Goal: Task Accomplishment & Management: Manage account settings

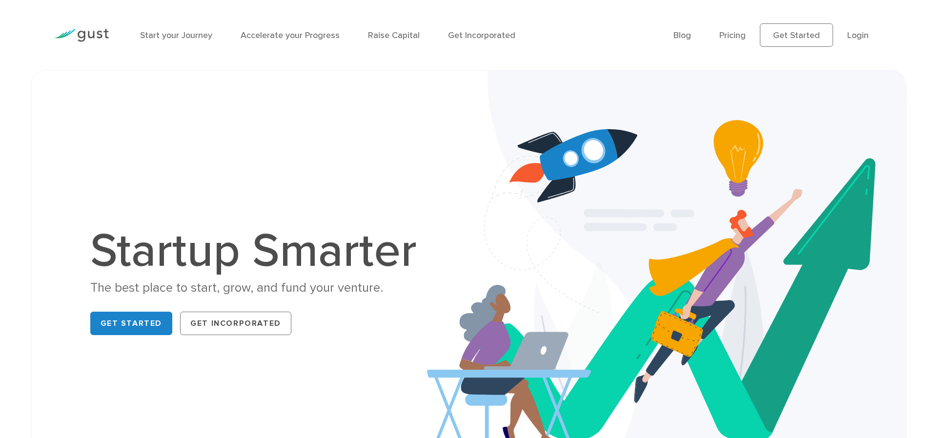
click at [861, 35] on link "Login" at bounding box center [858, 35] width 21 height 10
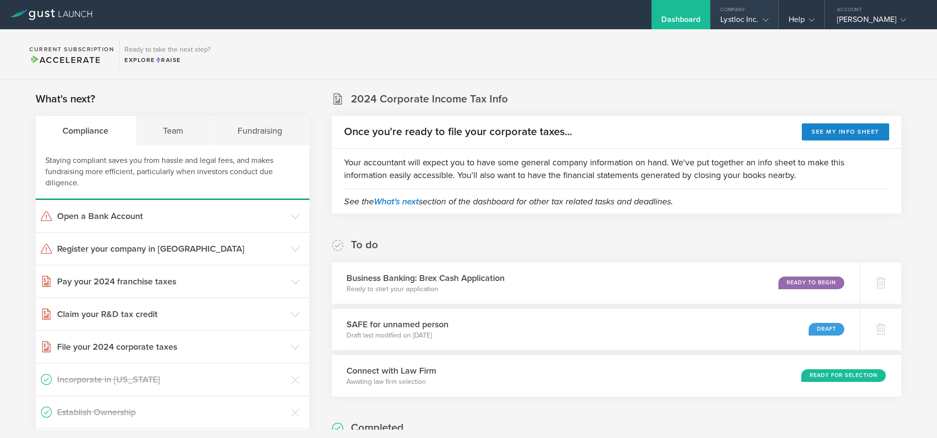
click at [735, 21] on div "Lystloc Inc." at bounding box center [745, 22] width 48 height 15
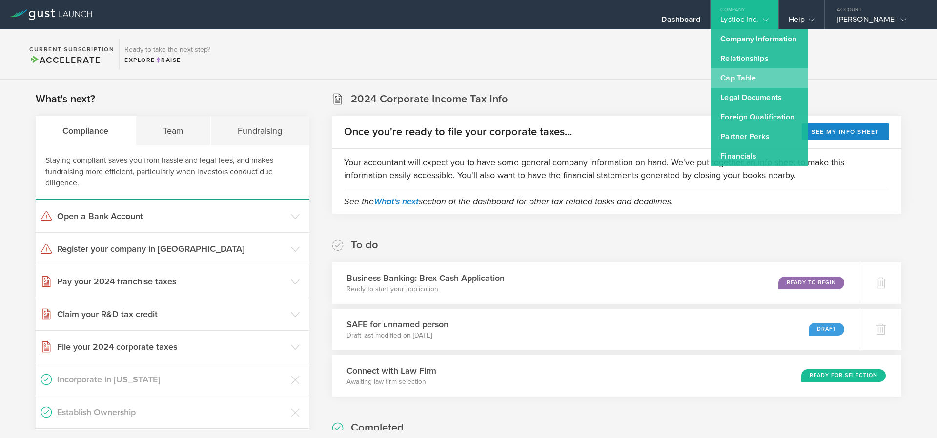
click at [728, 75] on link "Cap Table" at bounding box center [760, 78] width 98 height 20
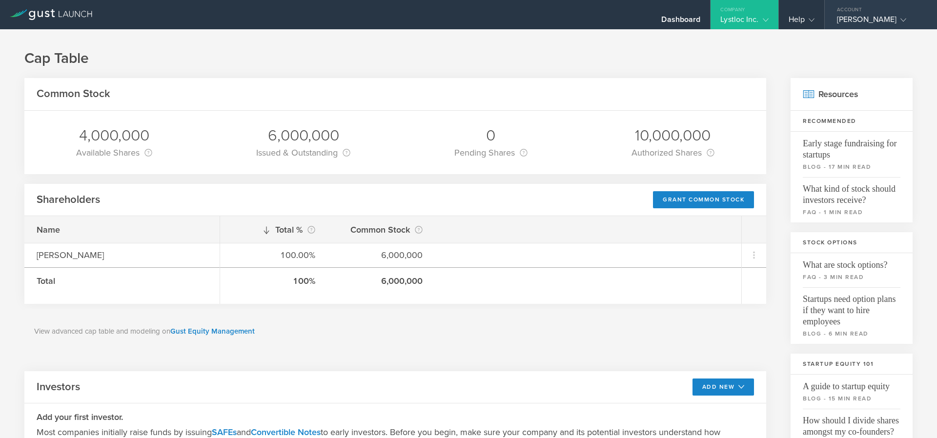
click at [907, 22] on icon at bounding box center [904, 20] width 6 height 6
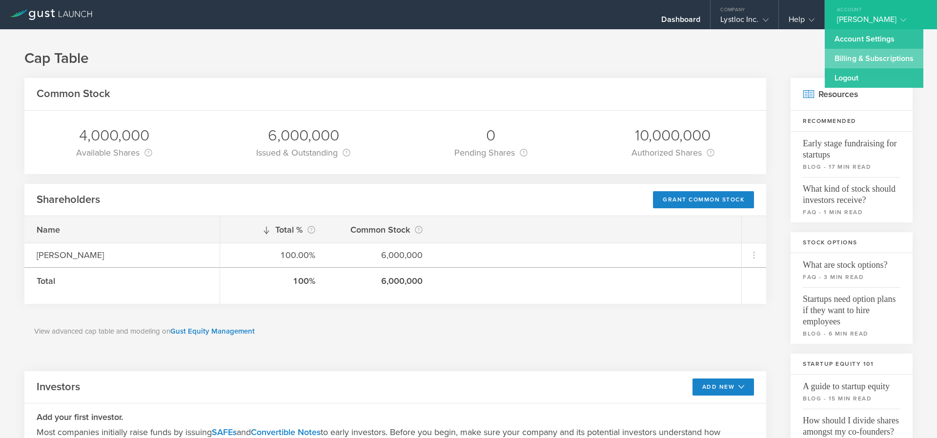
click at [846, 57] on link "Billing & Subscriptions" at bounding box center [874, 59] width 99 height 20
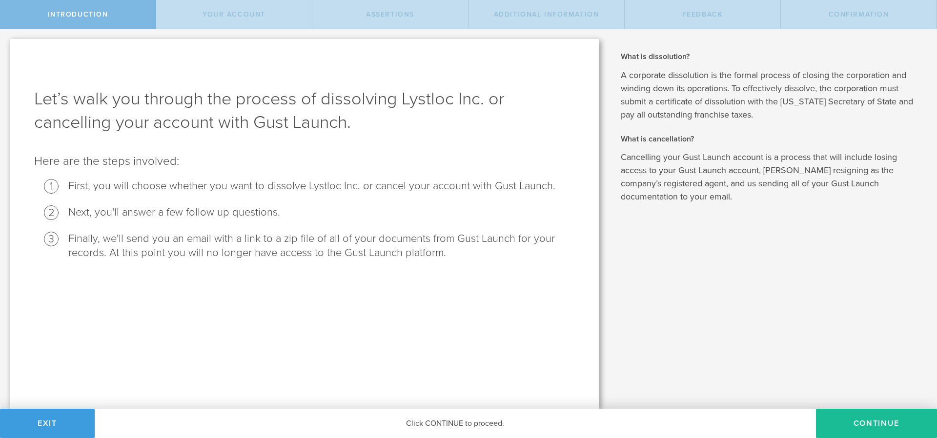
click at [343, 208] on li "Next, you'll answer a few follow up questions." at bounding box center [321, 213] width 507 height 14
click at [634, 162] on p "Cancelling your Gust Launch account is a process that will include losing acces…" at bounding box center [772, 177] width 302 height 53
click at [620, 154] on div "What is dissolution? A corporate dissolution is the formal process of closing t…" at bounding box center [773, 219] width 328 height 380
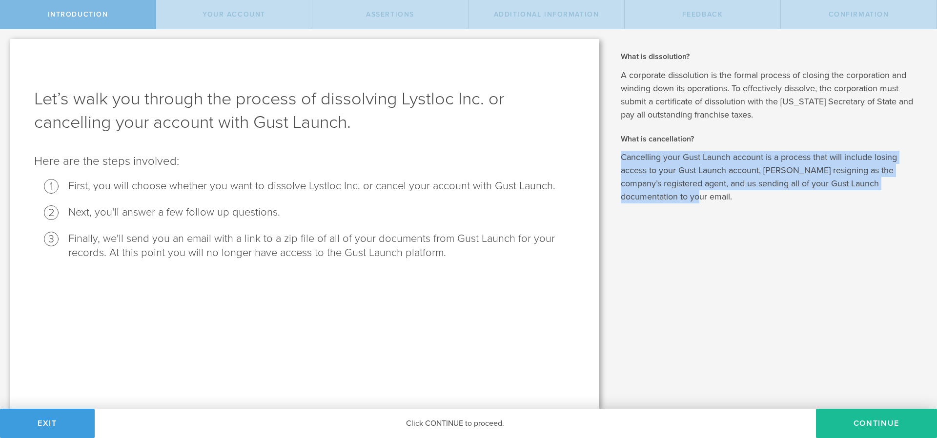
drag, startPoint x: 624, startPoint y: 155, endPoint x: 677, endPoint y: 207, distance: 74.6
click at [677, 207] on div "What is dissolution? A corporate dissolution is the formal process of closing t…" at bounding box center [773, 219] width 328 height 380
copy p "Cancelling your Gust Launch account is a process that will include losing acces…"
